Goal: Find specific page/section: Find specific page/section

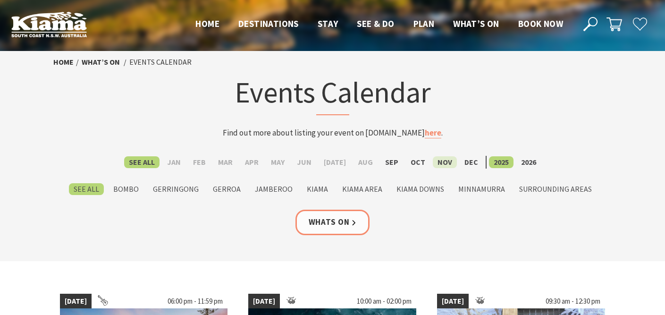
click at [442, 160] on label "Nov" at bounding box center [445, 162] width 24 height 12
click at [0, 0] on input "Nov" at bounding box center [0, 0] width 0 height 0
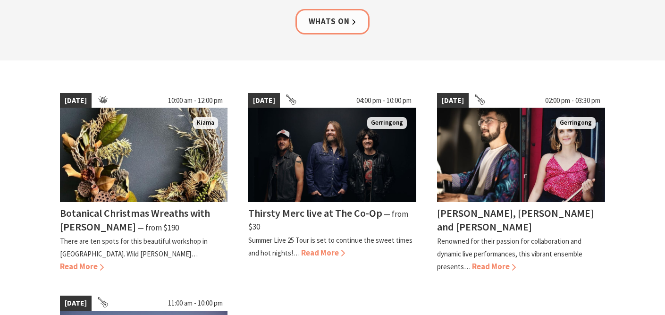
scroll to position [122, 0]
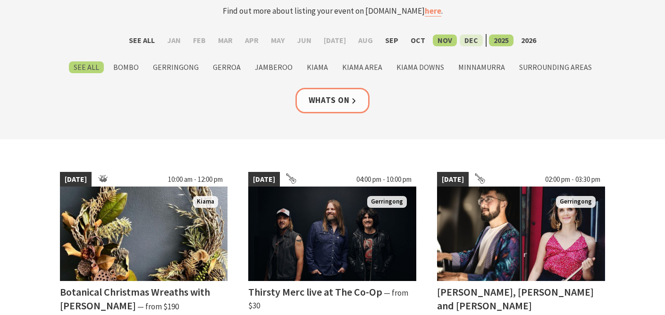
click at [462, 38] on label "Dec" at bounding box center [471, 40] width 23 height 12
click at [0, 0] on input "Dec" at bounding box center [0, 0] width 0 height 0
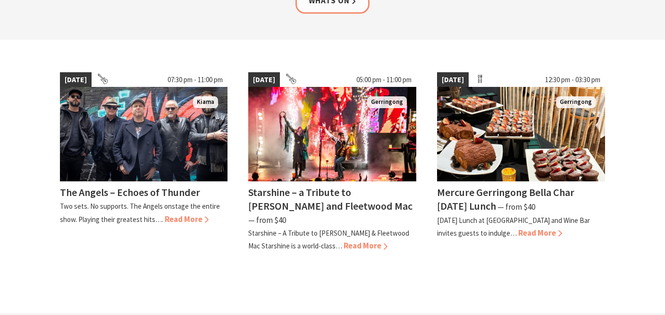
scroll to position [219, 0]
